Goal: Feedback & Contribution: Contribute content

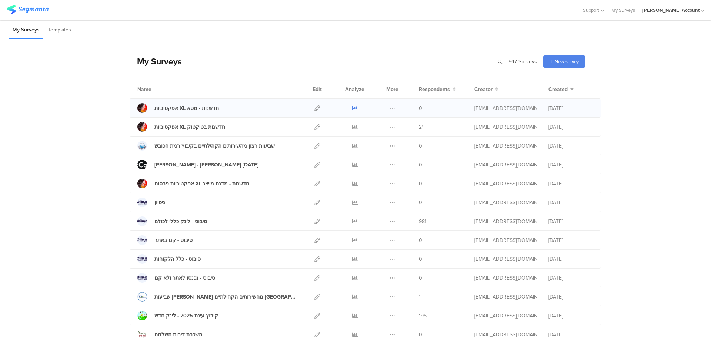
click at [352, 107] on icon at bounding box center [355, 108] width 6 height 6
click at [352, 127] on icon at bounding box center [355, 127] width 6 height 6
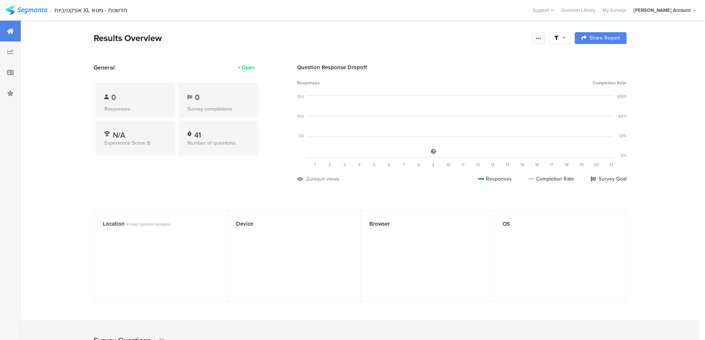
click at [541, 35] on icon at bounding box center [538, 38] width 6 height 6
click at [477, 98] on link "Edit survey" at bounding box center [488, 96] width 118 height 16
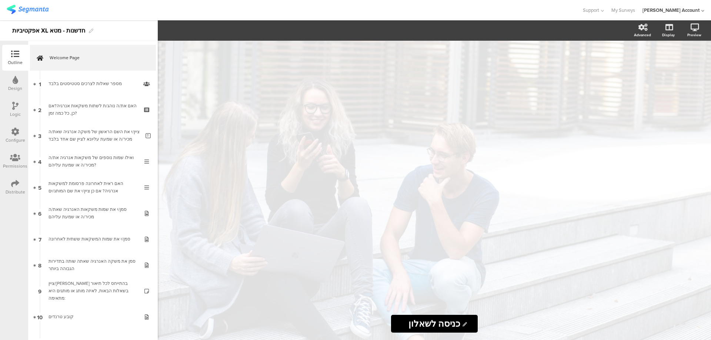
click at [13, 186] on icon at bounding box center [15, 183] width 8 height 8
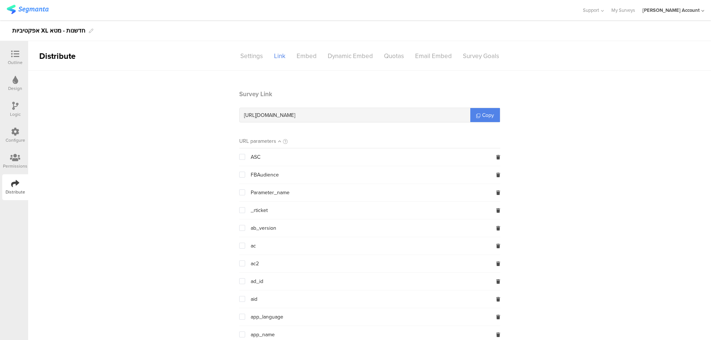
click at [295, 116] on span "https://surveys.segmanta.com/86afdr" at bounding box center [269, 115] width 51 height 8
copy div "https://surveys.segmanta.com/86afdr"
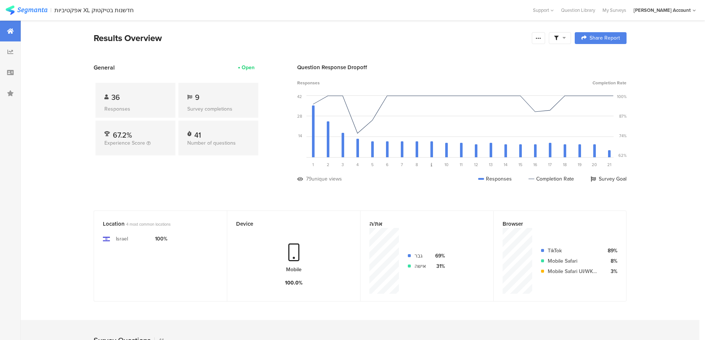
click at [566, 39] on icon at bounding box center [563, 37] width 3 height 5
click at [599, 57] on span at bounding box center [597, 59] width 11 height 6
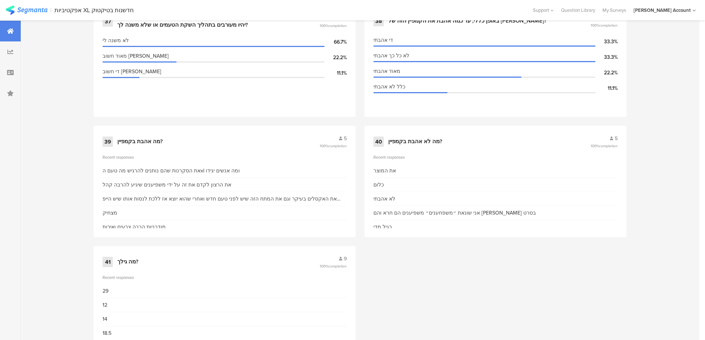
scroll to position [2502, 0]
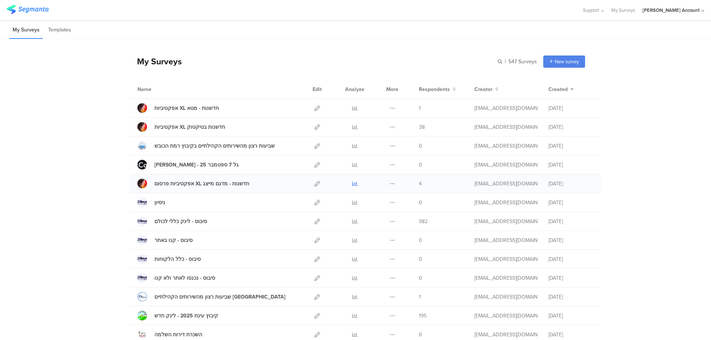
click at [352, 183] on icon at bounding box center [355, 184] width 6 height 6
click at [352, 181] on icon at bounding box center [355, 184] width 6 height 6
click at [352, 127] on icon at bounding box center [355, 127] width 6 height 6
click at [348, 183] on div at bounding box center [354, 183] width 22 height 19
click at [353, 183] on icon at bounding box center [355, 184] width 6 height 6
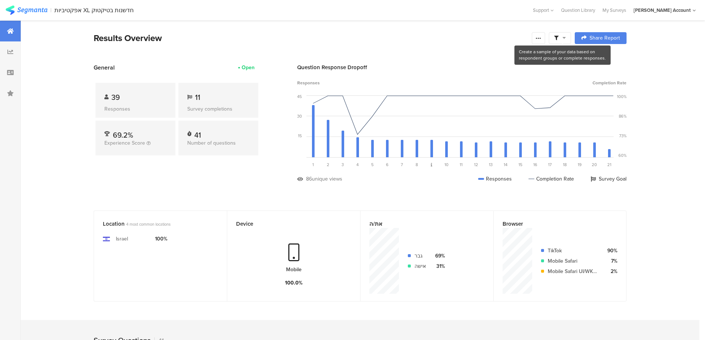
click at [566, 39] on icon at bounding box center [563, 37] width 3 height 5
click at [601, 59] on span at bounding box center [597, 59] width 11 height 6
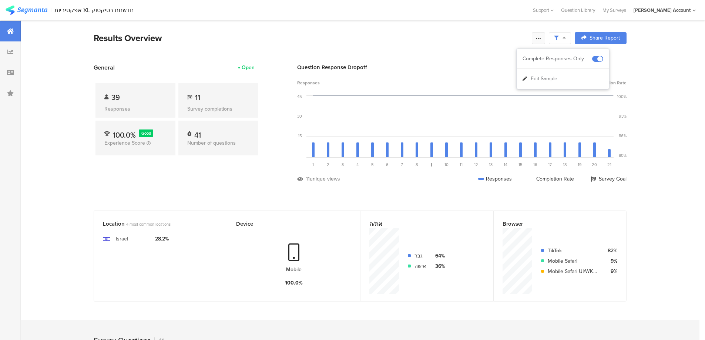
click at [540, 34] on div at bounding box center [538, 38] width 13 height 12
click at [484, 94] on link "Edit survey" at bounding box center [488, 96] width 118 height 16
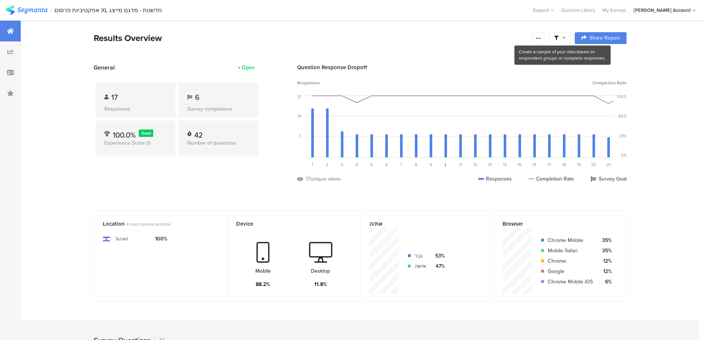
click at [565, 38] on icon at bounding box center [563, 37] width 3 height 5
click at [600, 57] on span at bounding box center [597, 59] width 11 height 6
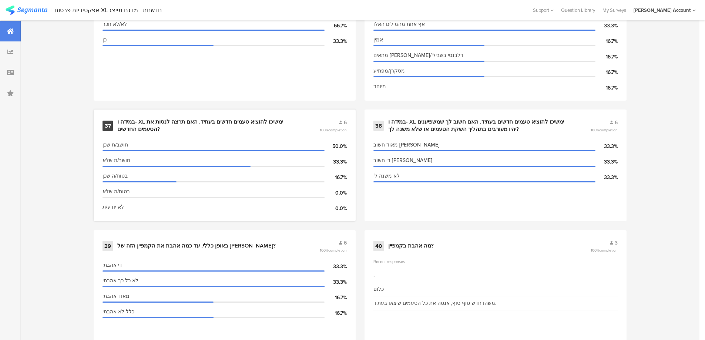
scroll to position [2403, 0]
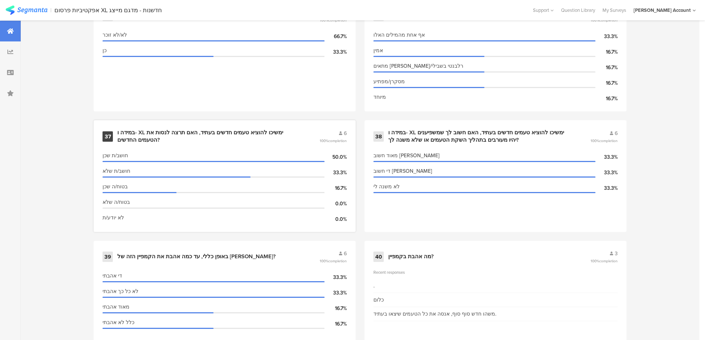
click at [264, 130] on div "במידה ו- XL ימשיכו להוציא טעמים חדשים בעתיד, האם תרצה לנסות את הטעמים החדשים?" at bounding box center [209, 136] width 184 height 14
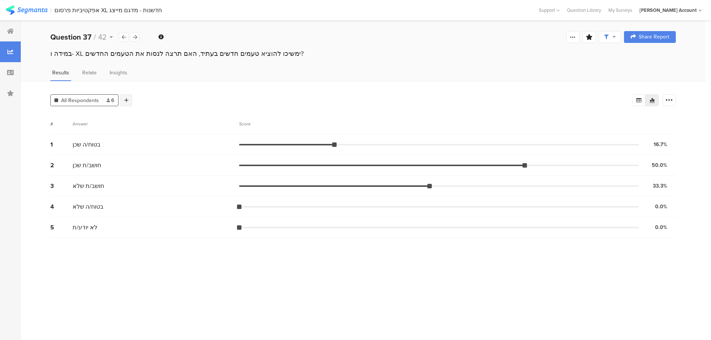
click at [124, 101] on icon at bounding box center [126, 100] width 4 height 5
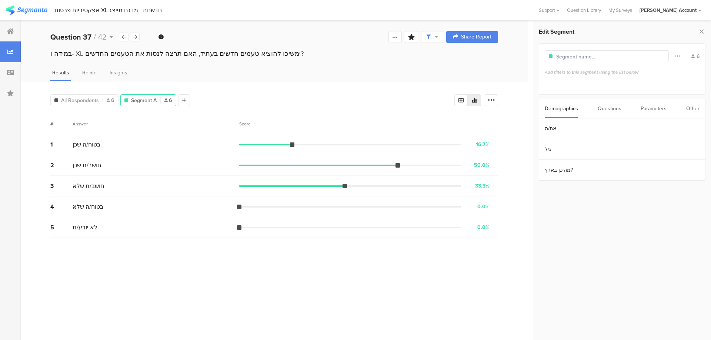
click at [648, 105] on div "Parameters" at bounding box center [653, 108] width 26 height 19
click at [613, 106] on div "Questions" at bounding box center [609, 108] width 24 height 19
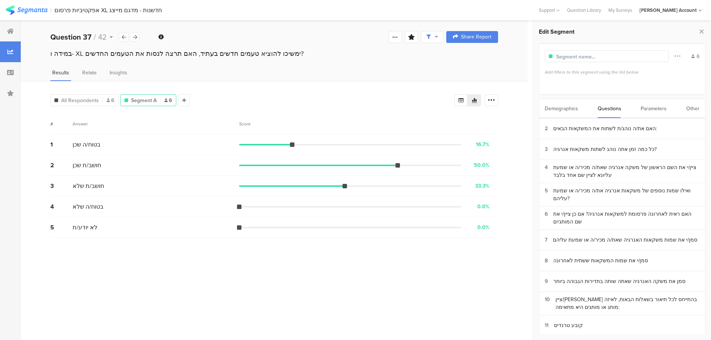
click at [699, 110] on div "Demographics Questions Parameters Other" at bounding box center [621, 109] width 167 height 20
click at [697, 110] on div "Other" at bounding box center [692, 108] width 13 height 19
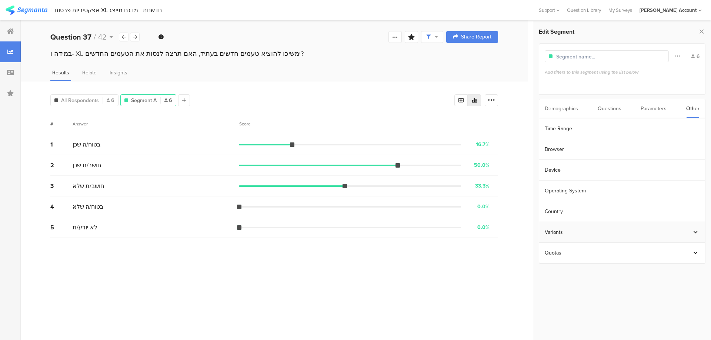
click at [613, 229] on div "Variants" at bounding box center [617, 232] width 147 height 8
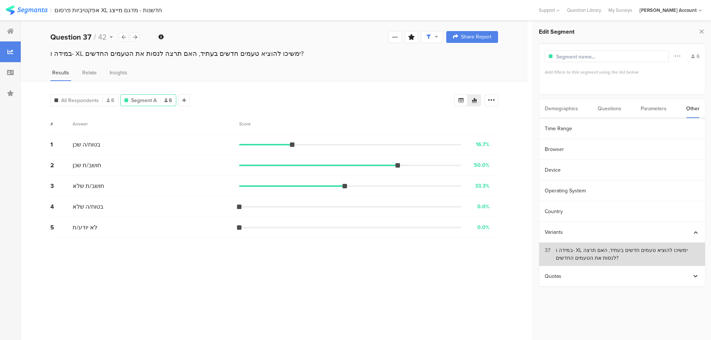
click at [602, 252] on div "במידה ו- XL ימשיכו להוציא טעמים חדשים בעתיד, האם תרצה לנסות את הטעמים החדשים?" at bounding box center [627, 254] width 144 height 16
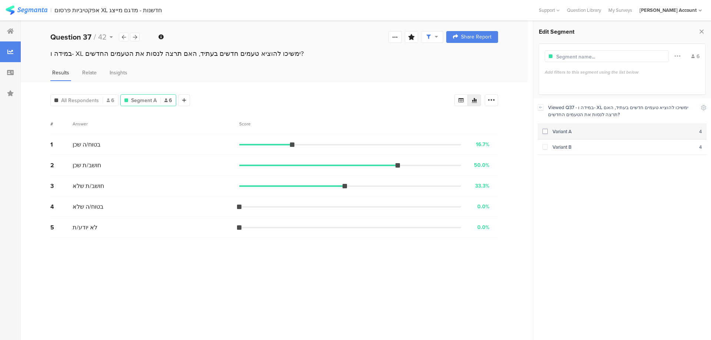
click at [550, 130] on div "Variant A" at bounding box center [622, 131] width 151 height 7
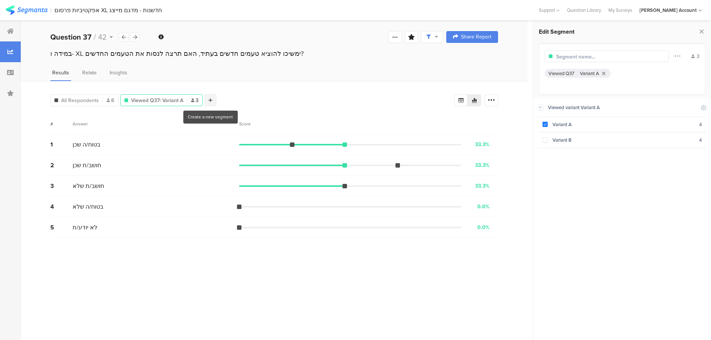
click at [211, 98] on icon at bounding box center [210, 100] width 4 height 5
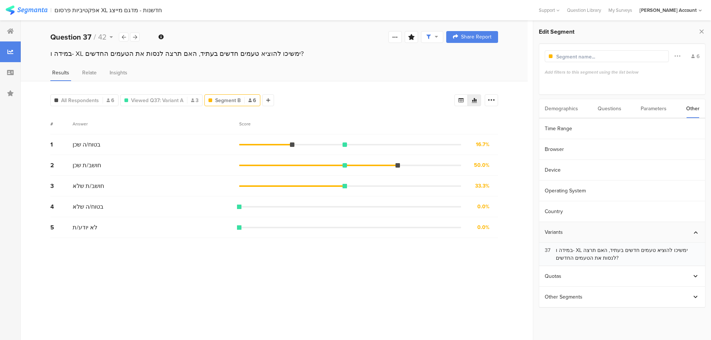
click at [575, 228] on div "Variants" at bounding box center [617, 232] width 147 height 8
click at [562, 228] on div "Variants" at bounding box center [617, 232] width 147 height 8
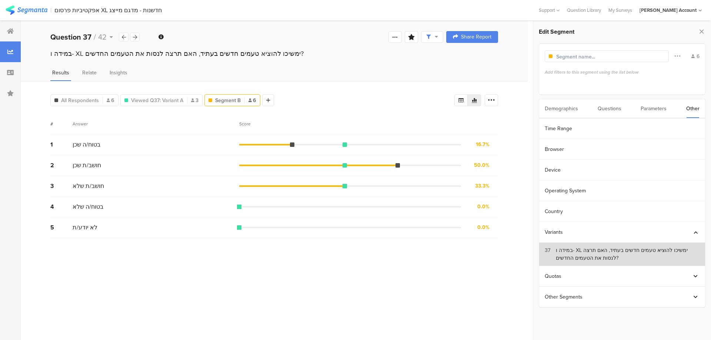
click at [556, 252] on div "במידה ו- XL ימשיכו להוציא טעמים חדשים בעתיד, האם תרצה לנסות את הטעמים החדשים?" at bounding box center [627, 254] width 144 height 16
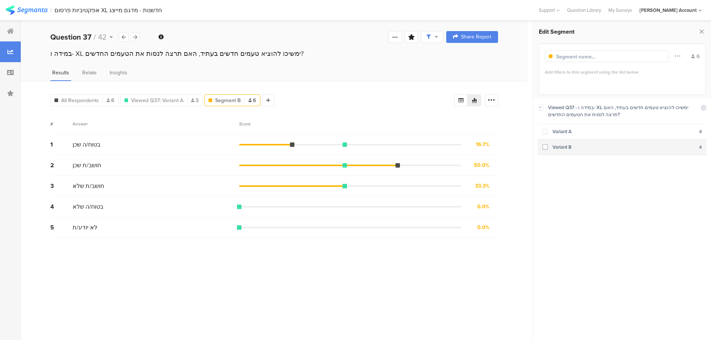
click at [567, 149] on div "Variant B" at bounding box center [622, 147] width 151 height 7
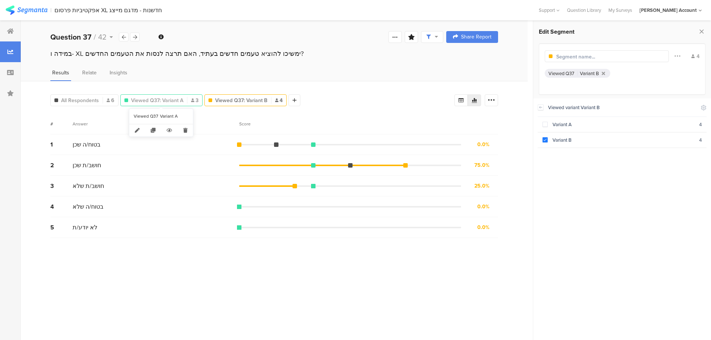
click at [164, 98] on span "Viewed Q37: Variant A" at bounding box center [157, 101] width 52 height 8
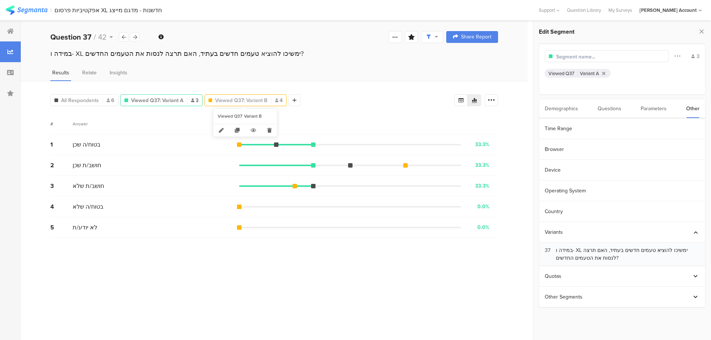
click at [228, 98] on span "Viewed Q37: Variant B" at bounding box center [241, 101] width 52 height 8
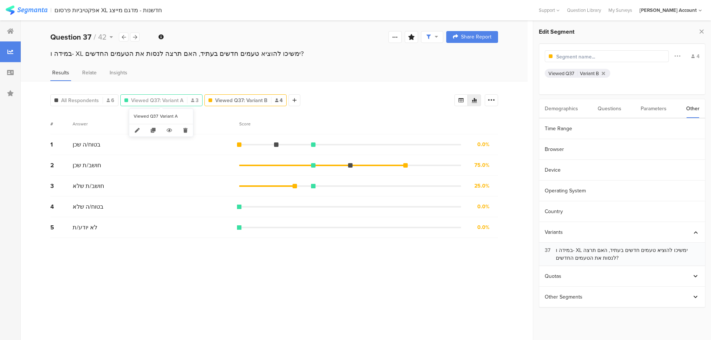
click at [166, 97] on span "Viewed Q37: Variant A" at bounding box center [157, 101] width 52 height 8
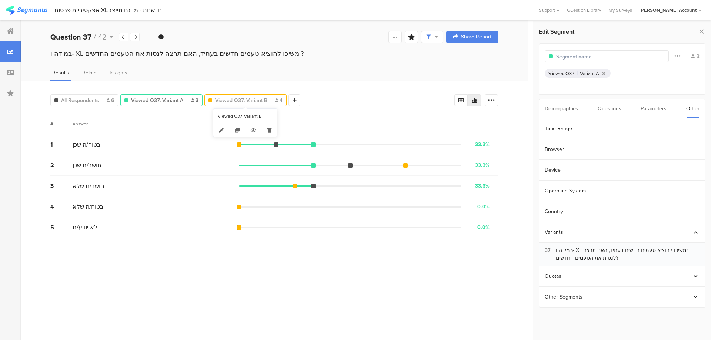
click at [223, 98] on span "Viewed Q37: Variant B" at bounding box center [241, 101] width 52 height 8
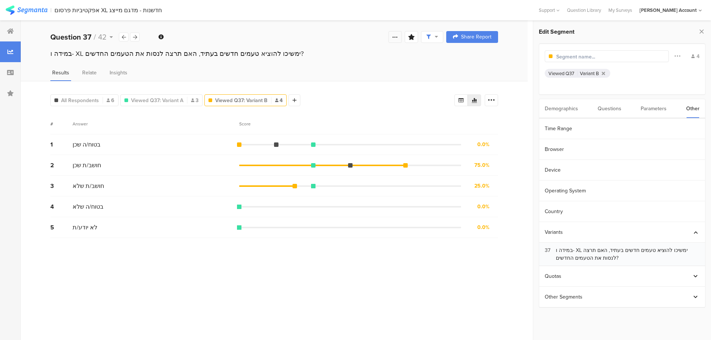
click at [396, 39] on icon at bounding box center [395, 37] width 6 height 6
click at [334, 98] on link "Edit survey" at bounding box center [342, 95] width 118 height 16
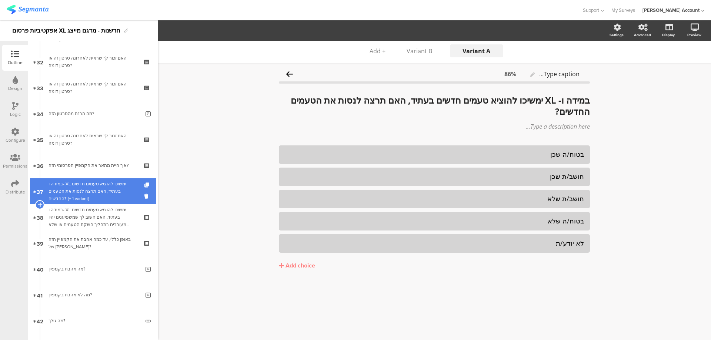
scroll to position [826, 0]
click at [114, 192] on div "במידה ו- XL ימשיכו להוציא טעמים חדשים בעתיד, האם תרצה לנסות את הטעמים החדשים? (…" at bounding box center [92, 190] width 88 height 22
click at [118, 190] on div "במידה ו- XL ימשיכו להוציא טעמים חדשים בעתיד, האם תרצה לנסות את הטעמים החדשים? (…" at bounding box center [92, 190] width 88 height 22
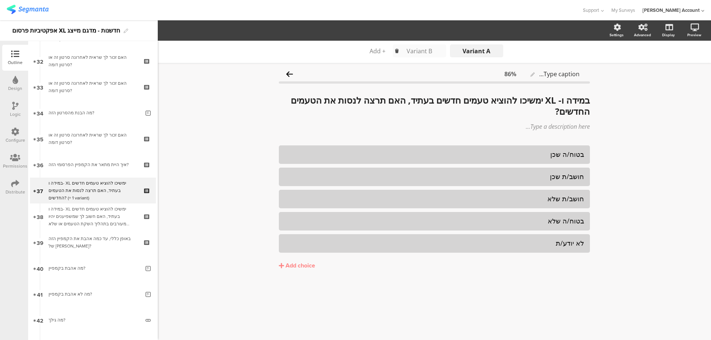
click at [427, 52] on div "Variant B" at bounding box center [419, 51] width 37 height 8
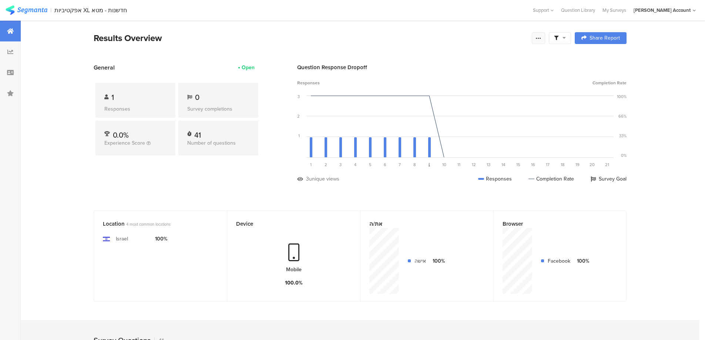
click at [539, 36] on icon at bounding box center [538, 38] width 6 height 6
click at [476, 98] on link "Edit survey" at bounding box center [488, 96] width 118 height 16
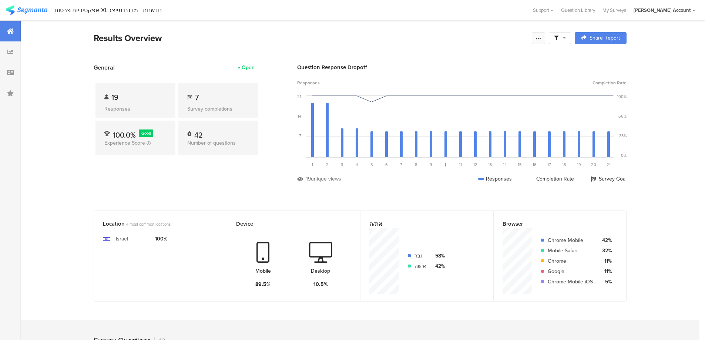
click at [536, 38] on div at bounding box center [538, 38] width 13 height 12
click at [482, 91] on link "Edit survey" at bounding box center [488, 96] width 118 height 16
click at [541, 36] on icon at bounding box center [538, 38] width 6 height 6
click at [471, 94] on link "Edit survey" at bounding box center [488, 96] width 118 height 16
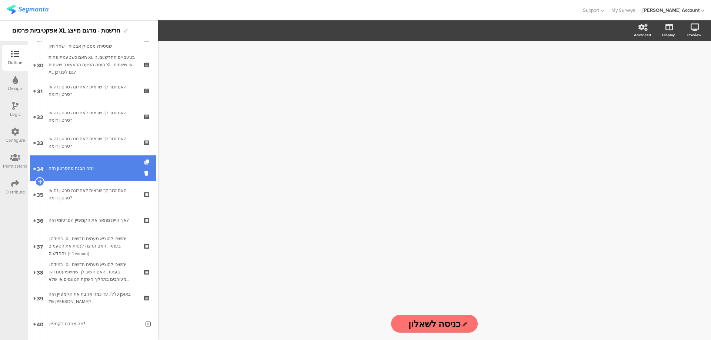
scroll to position [789, 0]
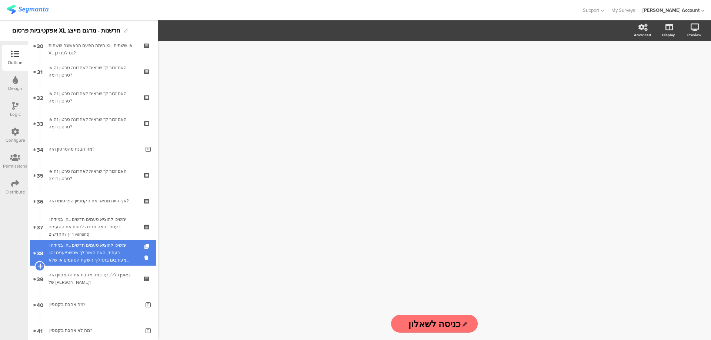
click at [39, 265] on icon at bounding box center [39, 266] width 5 height 7
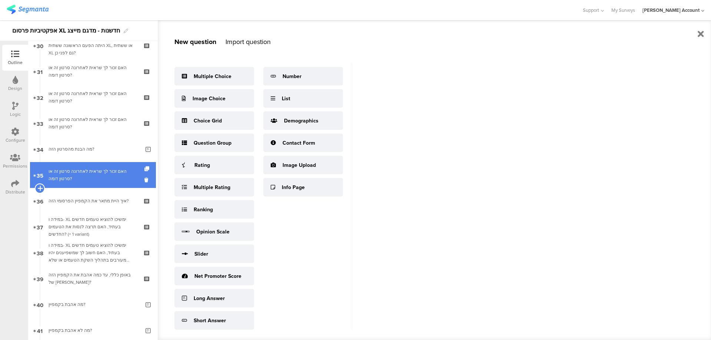
click at [39, 188] on icon at bounding box center [39, 188] width 5 height 7
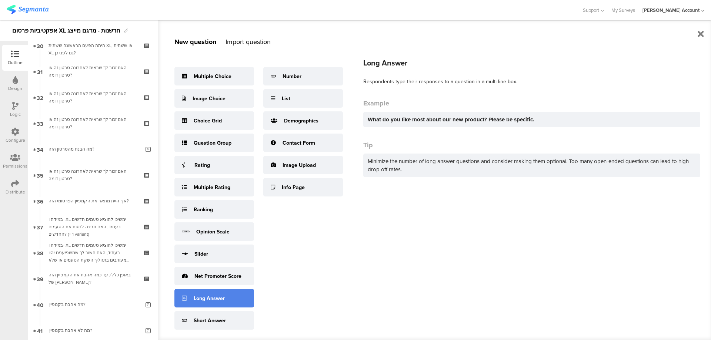
click at [210, 295] on div "Long Answer" at bounding box center [209, 299] width 31 height 8
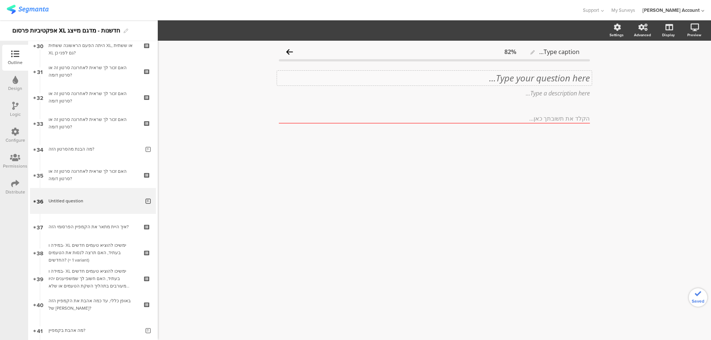
click at [554, 76] on div "Type your question here..." at bounding box center [434, 78] width 311 height 11
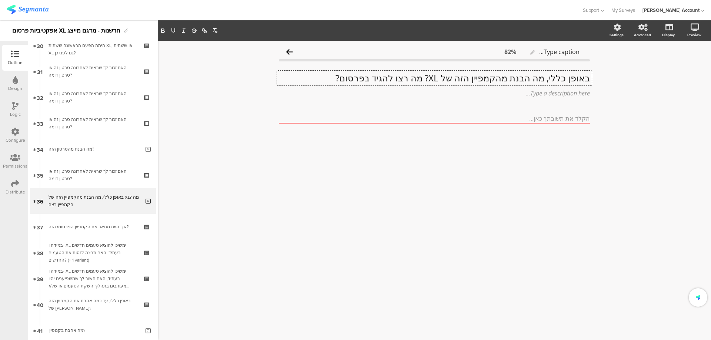
click at [555, 75] on p "באופן כללי, מה הבנת מהקמפיין הזה של XL? מה רצו להגיד בפרסום?" at bounding box center [434, 78] width 311 height 11
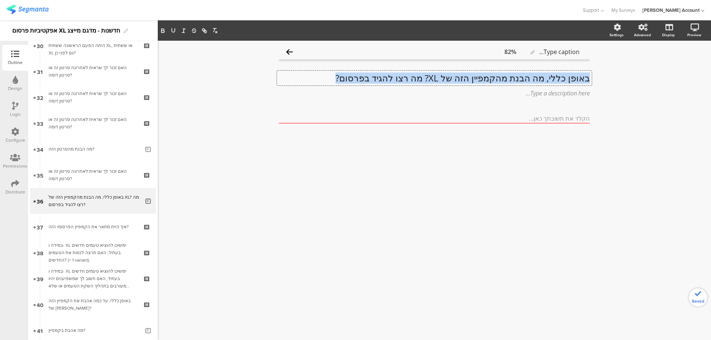
click at [555, 75] on p "באופן כללי, מה הבנת מהקמפיין הזה של XL? מה רצו להגיד בפרסום?" at bounding box center [434, 78] width 311 height 11
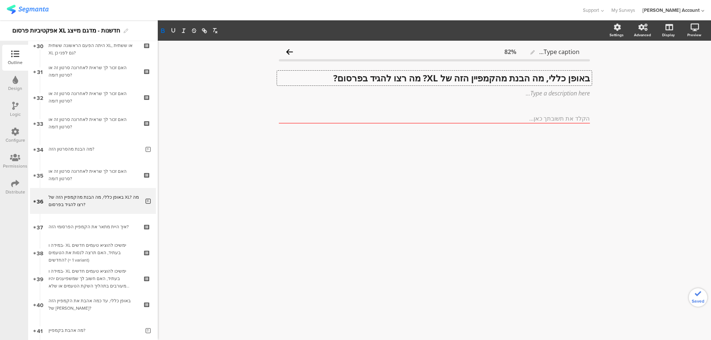
click at [333, 78] on strong "באופן כללי, מה הבנת מהקמפיין הזה של XL? מה רצו להגיד בפרסום?" at bounding box center [461, 78] width 256 height 12
click at [334, 78] on strong "באופן כללי, מה הבנת מהקמפיין הזה של XL? מה רצו להגיד בפרסום?" at bounding box center [461, 78] width 256 height 12
click at [349, 75] on strong "באופן כללי, מה הבנת מהקמפיין הזה של XL? מה רצו להגיד בפרסום לדעתך?" at bounding box center [447, 78] width 285 height 12
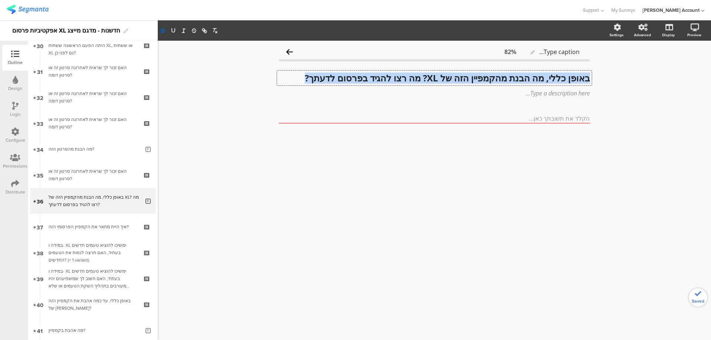
click at [349, 75] on strong "באופן כללי, מה הבנת מהקמפיין הזה של XL? מה רצו להגיד בפרסום לדעתך?" at bounding box center [447, 78] width 285 height 12
copy strong "באופן כללי, מה הבנת מהקמפיין הזה של XL? מה רצו להגיד בפרסום לדעתך?"
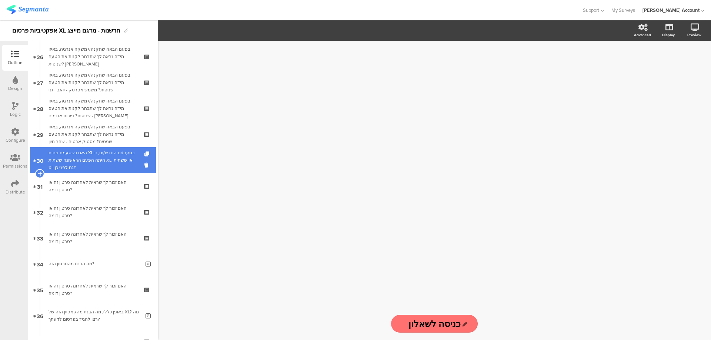
scroll to position [691, 0]
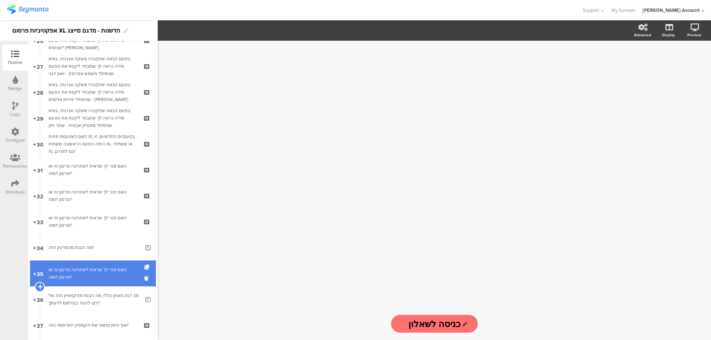
click at [38, 284] on icon at bounding box center [39, 286] width 5 height 7
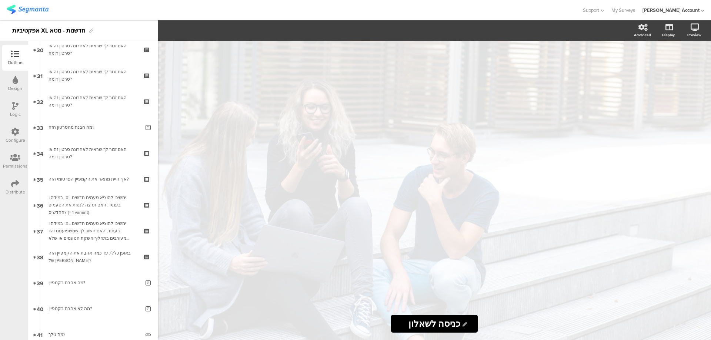
scroll to position [789, 0]
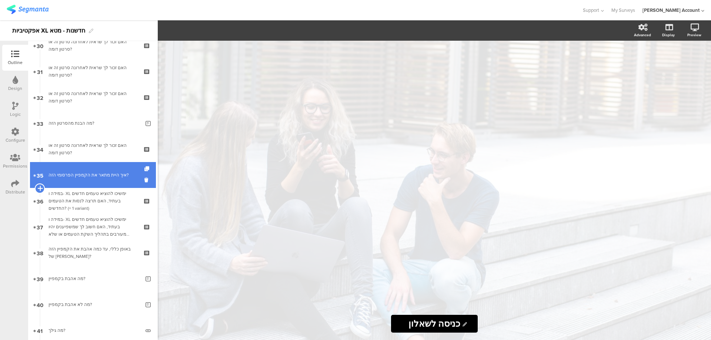
click at [38, 186] on icon at bounding box center [39, 188] width 5 height 7
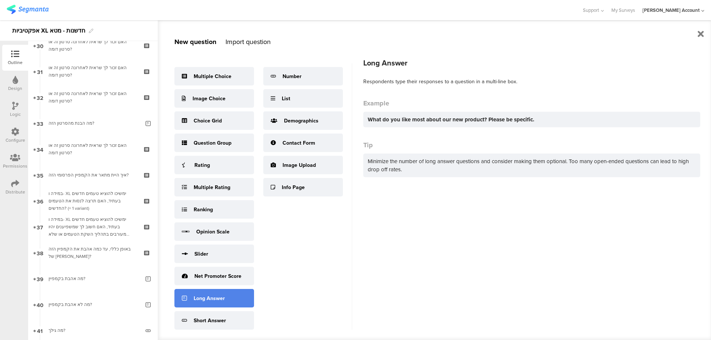
click at [232, 296] on div "Long Answer" at bounding box center [214, 298] width 80 height 19
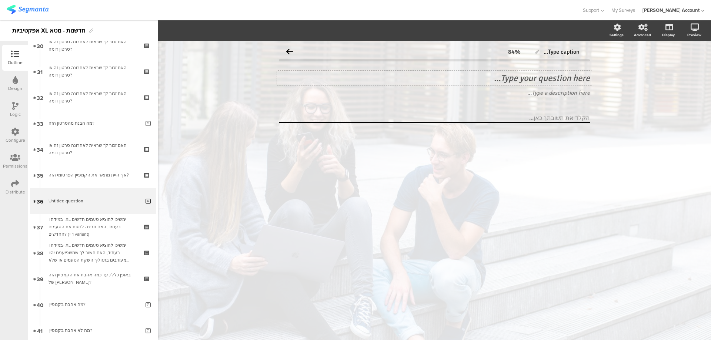
click at [524, 74] on div "Type your question here..." at bounding box center [434, 78] width 311 height 11
click at [561, 76] on p "באופן כללי, מה הבנת מהקמפיין הזה של XL? מה רצו להגיד בפרסום לדעתך?" at bounding box center [434, 78] width 311 height 11
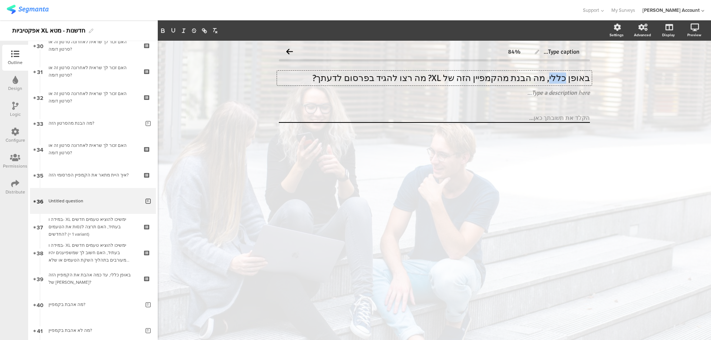
click at [561, 76] on p "באופן כללי, מה הבנת מהקמפיין הזה של XL? מה רצו להגיד בפרסום לדעתך?" at bounding box center [434, 78] width 311 height 11
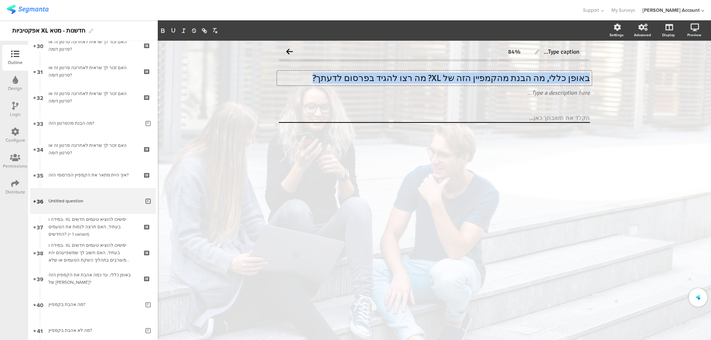
click at [561, 76] on p "באופן כללי, מה הבנת מהקמפיין הזה של XL? מה רצו להגיד בפרסום לדעתך?" at bounding box center [434, 78] width 311 height 11
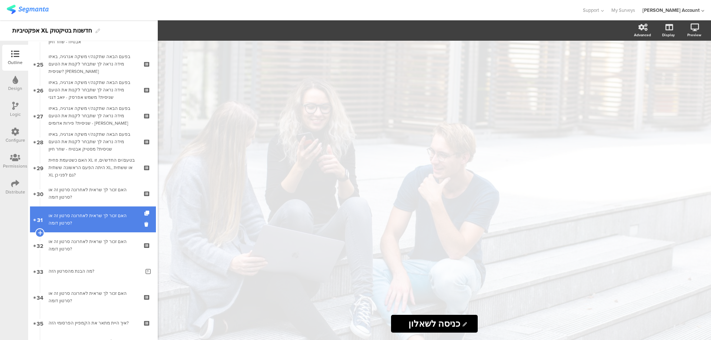
scroll to position [839, 0]
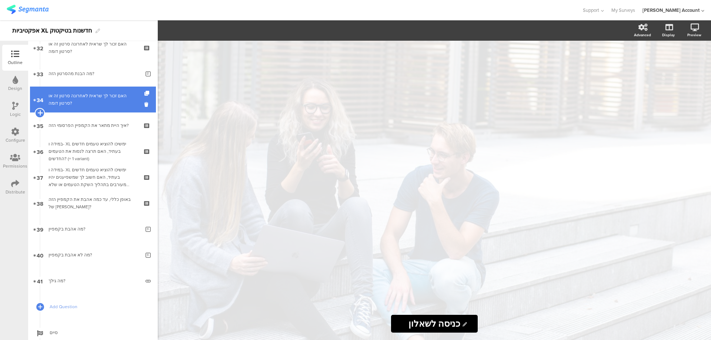
click at [38, 112] on icon at bounding box center [39, 113] width 5 height 7
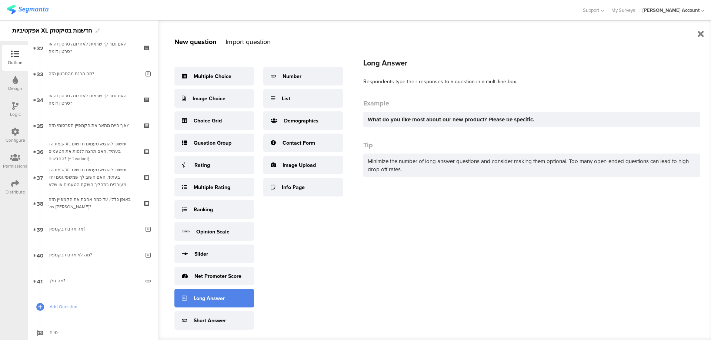
click at [231, 301] on div "Long Answer" at bounding box center [214, 298] width 80 height 19
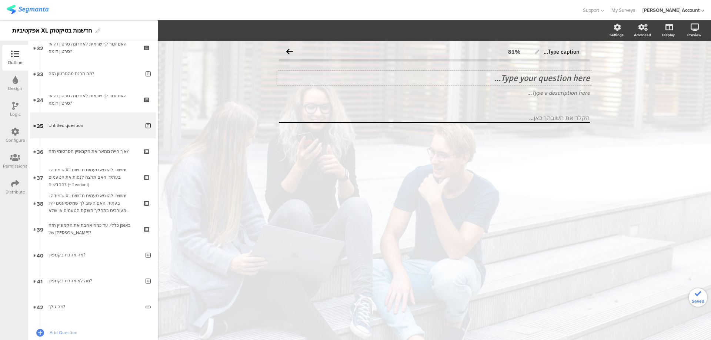
click at [533, 81] on div "Type your question here..." at bounding box center [434, 78] width 311 height 11
click at [547, 79] on p "﻿" at bounding box center [434, 78] width 311 height 11
click at [547, 78] on p "באופן כללי, מה הבנת מהקמפיין הזה של XL? מה רצו להגיד בפרסום לדעתך? ﻿" at bounding box center [434, 78] width 311 height 11
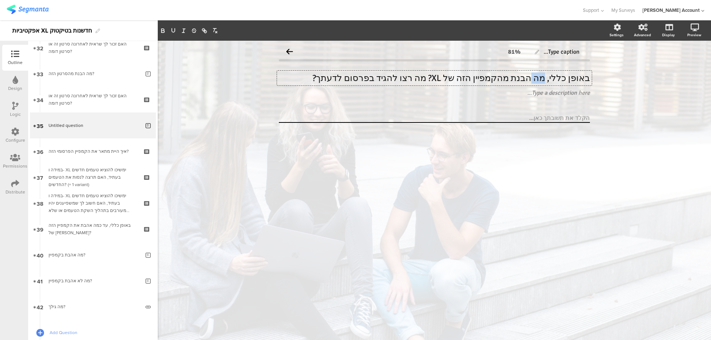
click at [547, 78] on p "באופן כללי, מה הבנת מהקמפיין הזה של XL? מה רצו להגיד בפרסום לדעתך? ﻿" at bounding box center [434, 78] width 311 height 11
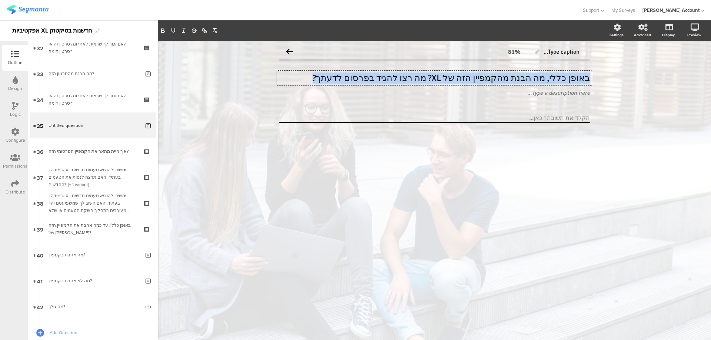
click at [547, 78] on p "באופן כללי, מה הבנת מהקמפיין הזה של XL? מה רצו להגיד בפרסום לדעתך?" at bounding box center [434, 78] width 311 height 11
